Goal: Find specific page/section: Find specific page/section

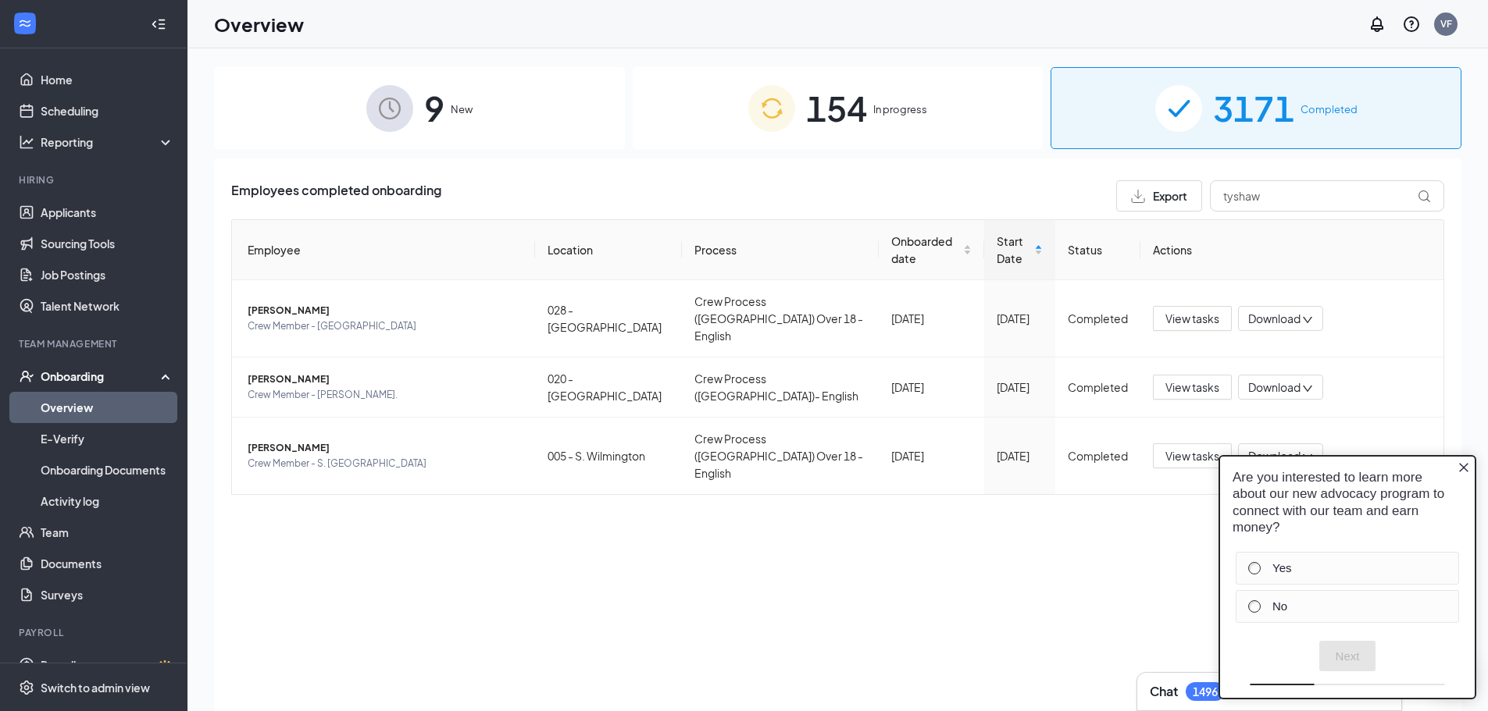
drag, startPoint x: 1459, startPoint y: 468, endPoint x: 2647, endPoint y: 818, distance: 1238.9
click at [1459, 468] on icon "Close button" at bounding box center [1463, 468] width 12 height 12
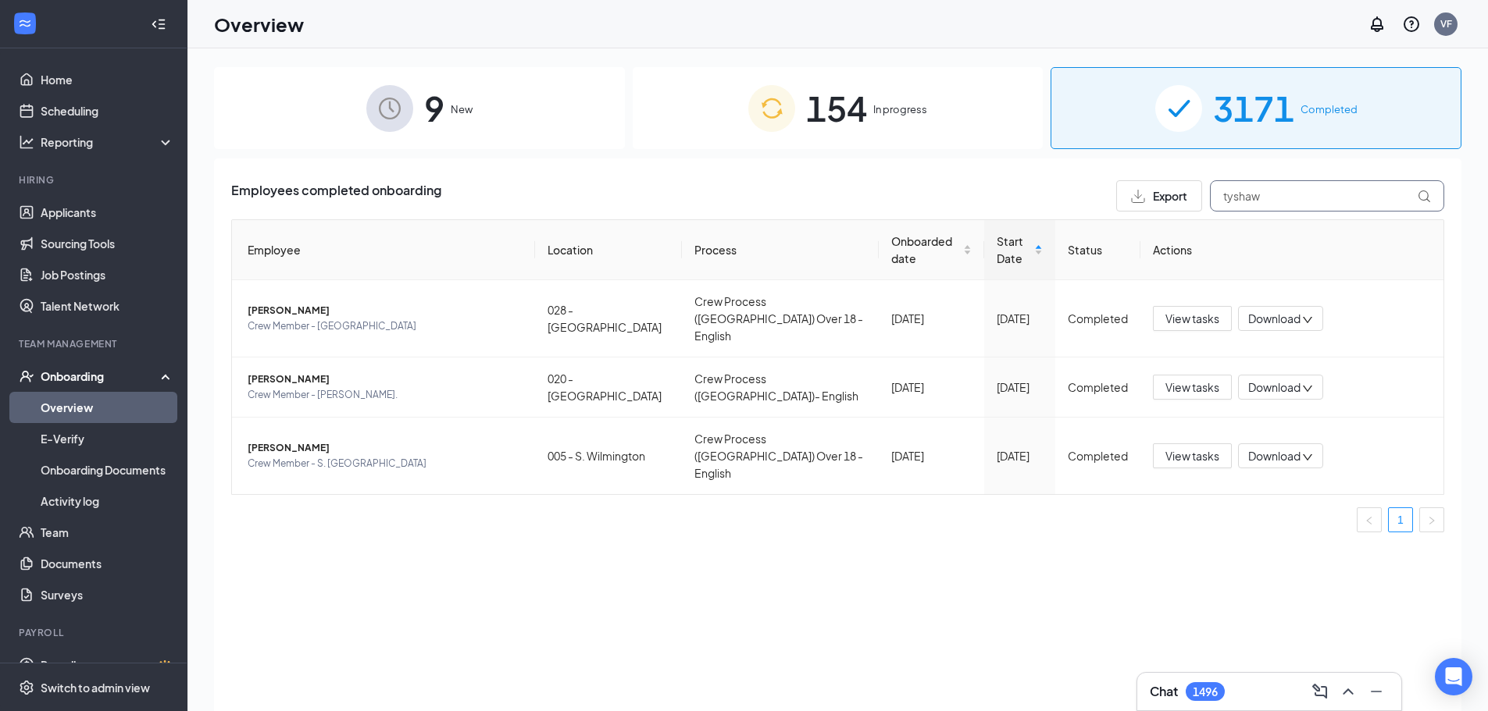
click at [1246, 199] on input "tyshaw" at bounding box center [1327, 195] width 234 height 31
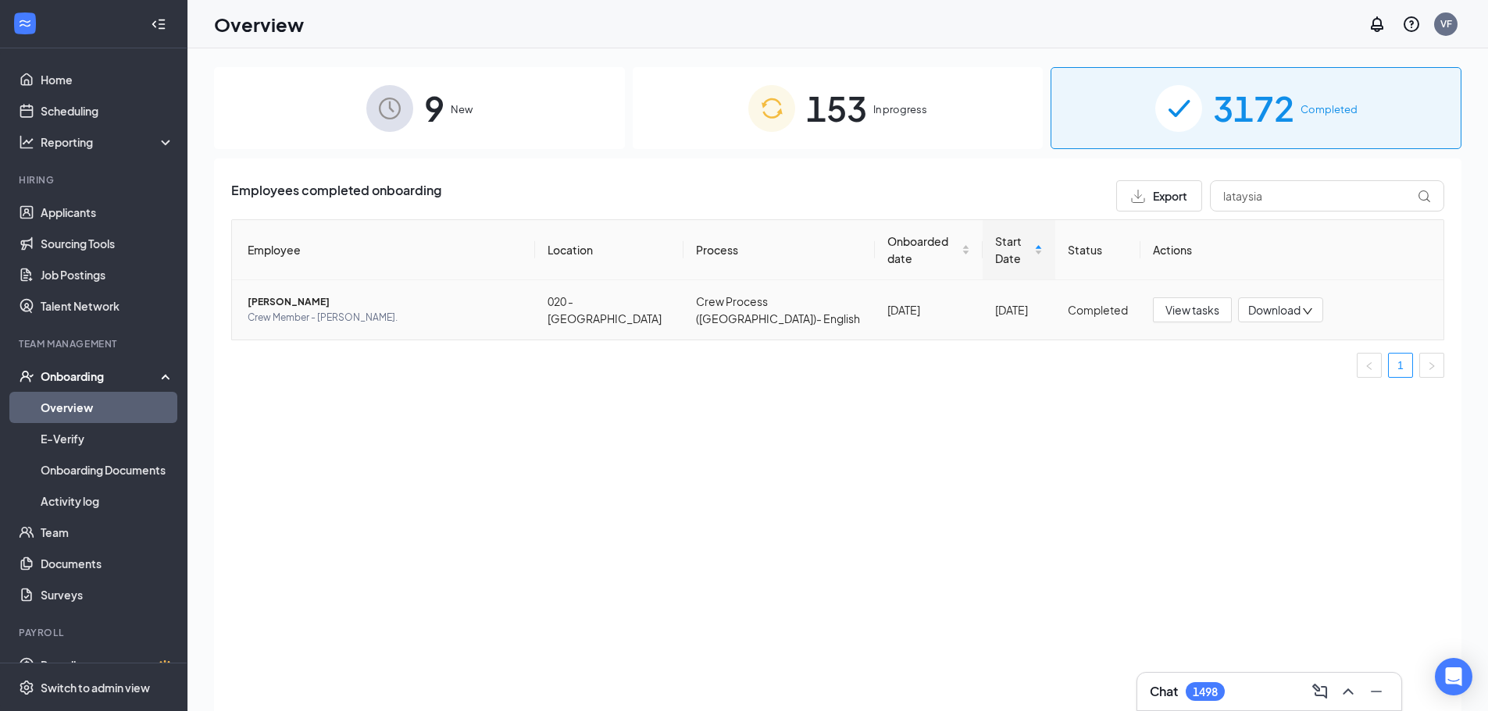
click at [262, 294] on span "[PERSON_NAME]" at bounding box center [385, 302] width 275 height 16
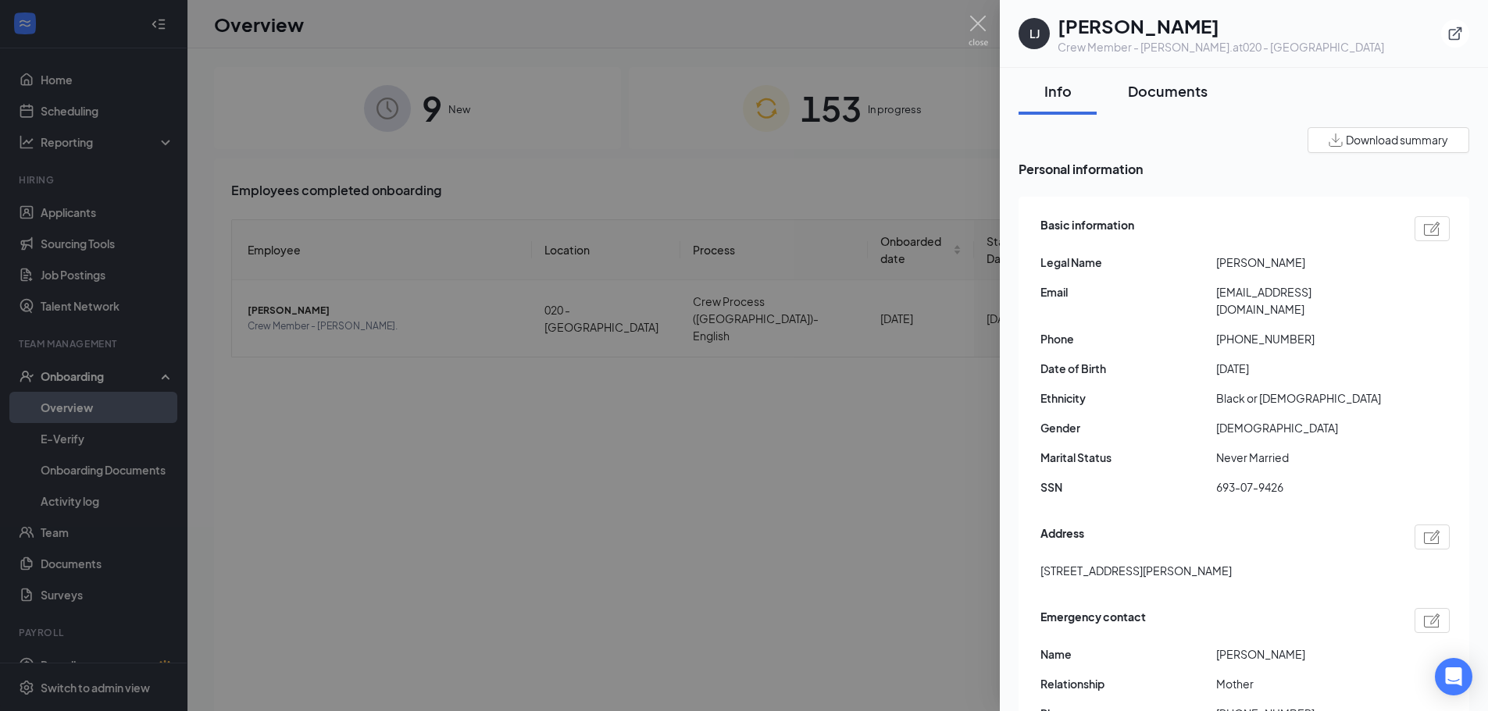
click at [1178, 91] on div "Documents" at bounding box center [1168, 91] width 80 height 20
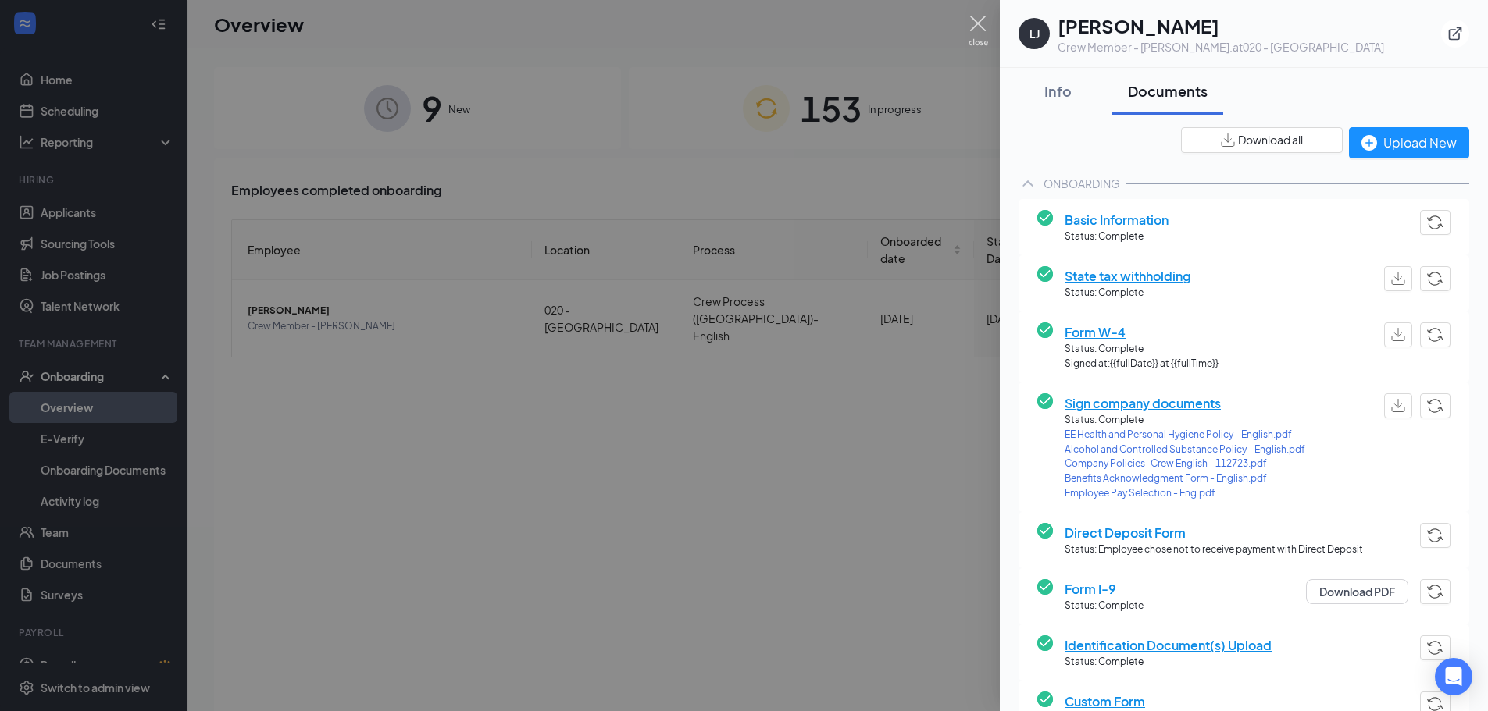
click at [977, 30] on img at bounding box center [978, 31] width 20 height 30
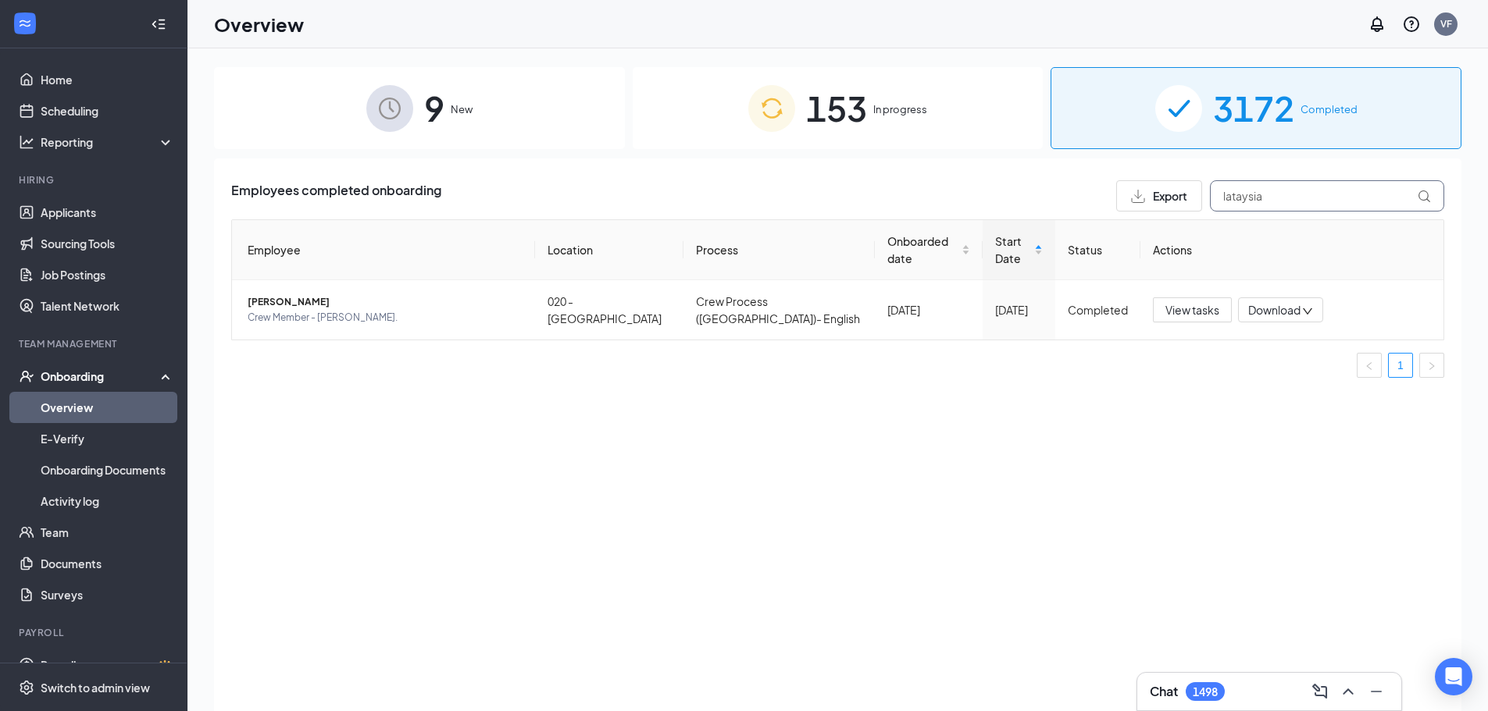
click at [1240, 196] on input "lataysia" at bounding box center [1327, 195] width 234 height 31
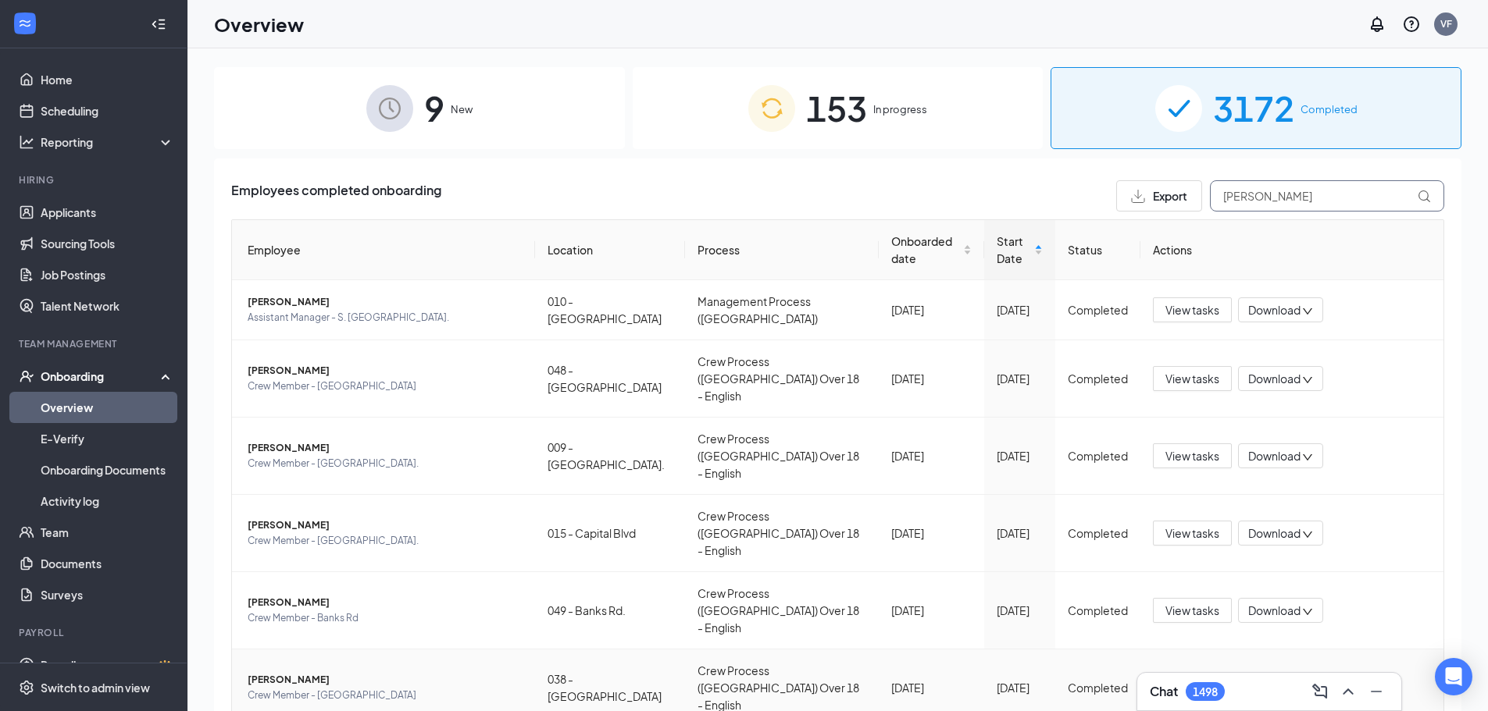
type input "[PERSON_NAME]"
click at [294, 672] on span "[PERSON_NAME]" at bounding box center [385, 680] width 275 height 16
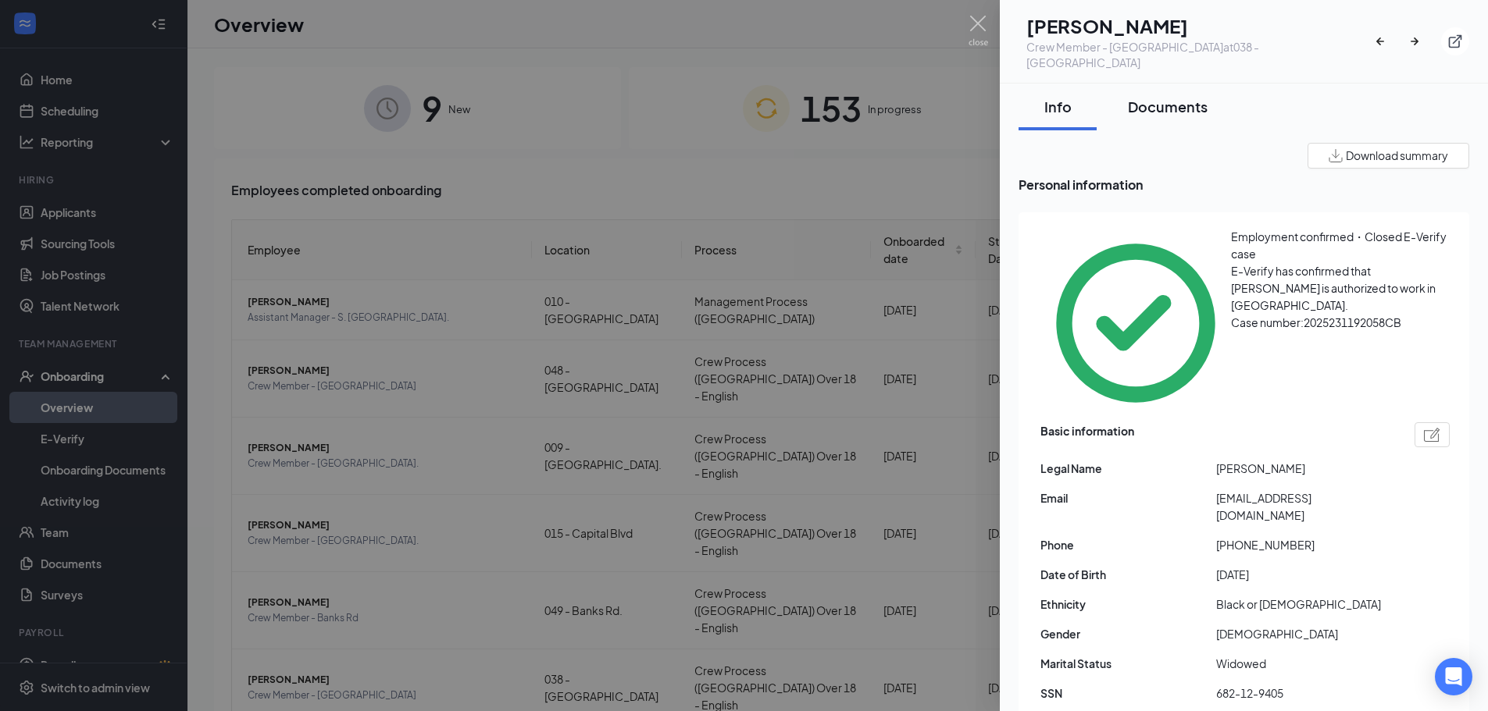
click at [1154, 97] on div "Documents" at bounding box center [1168, 107] width 80 height 20
